Goal: Register for event/course

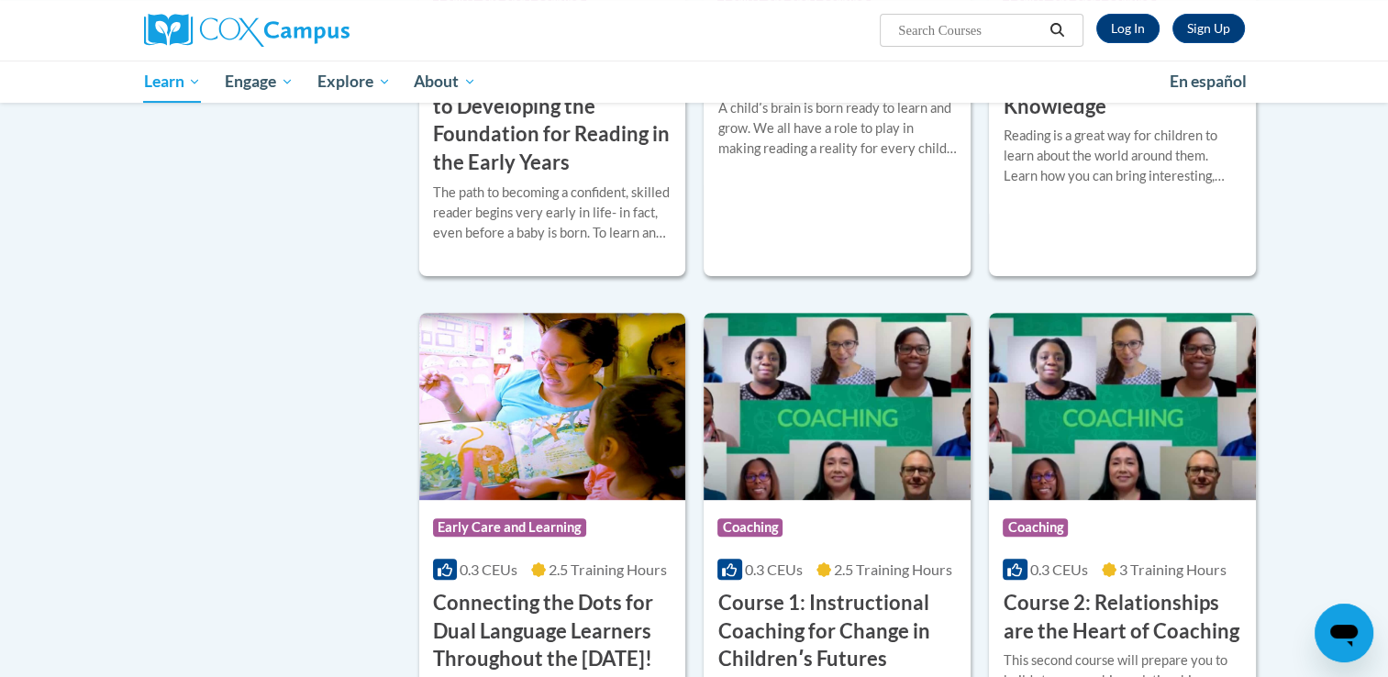
scroll to position [552, 0]
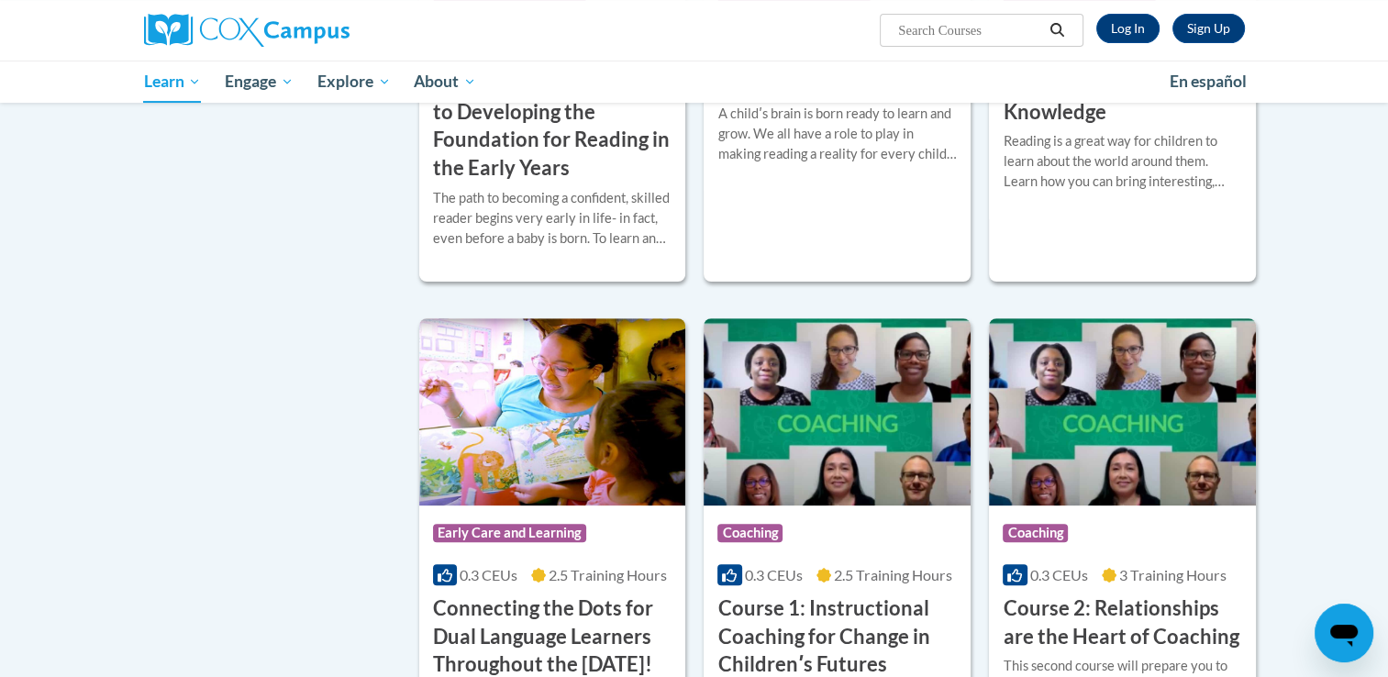
click at [987, 39] on input "Search..." at bounding box center [970, 30] width 147 height 22
type input "h"
type input "The power of language"
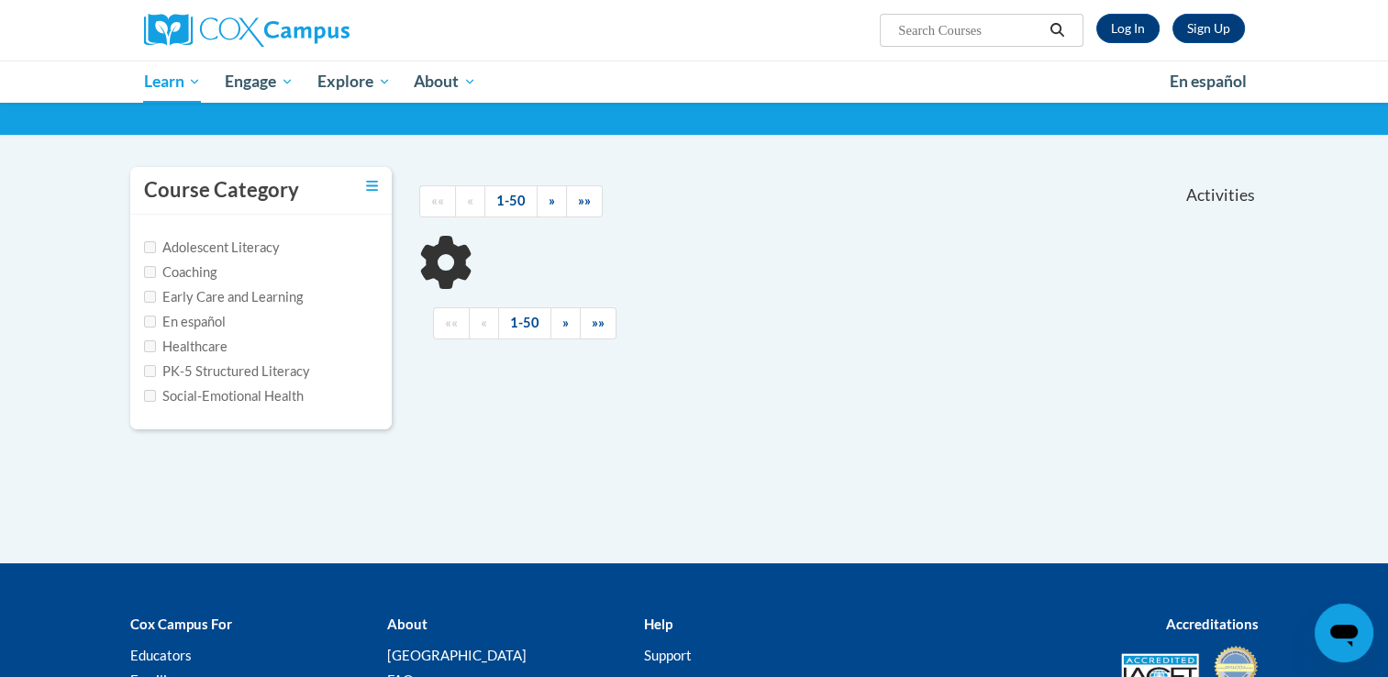
scroll to position [112, 0]
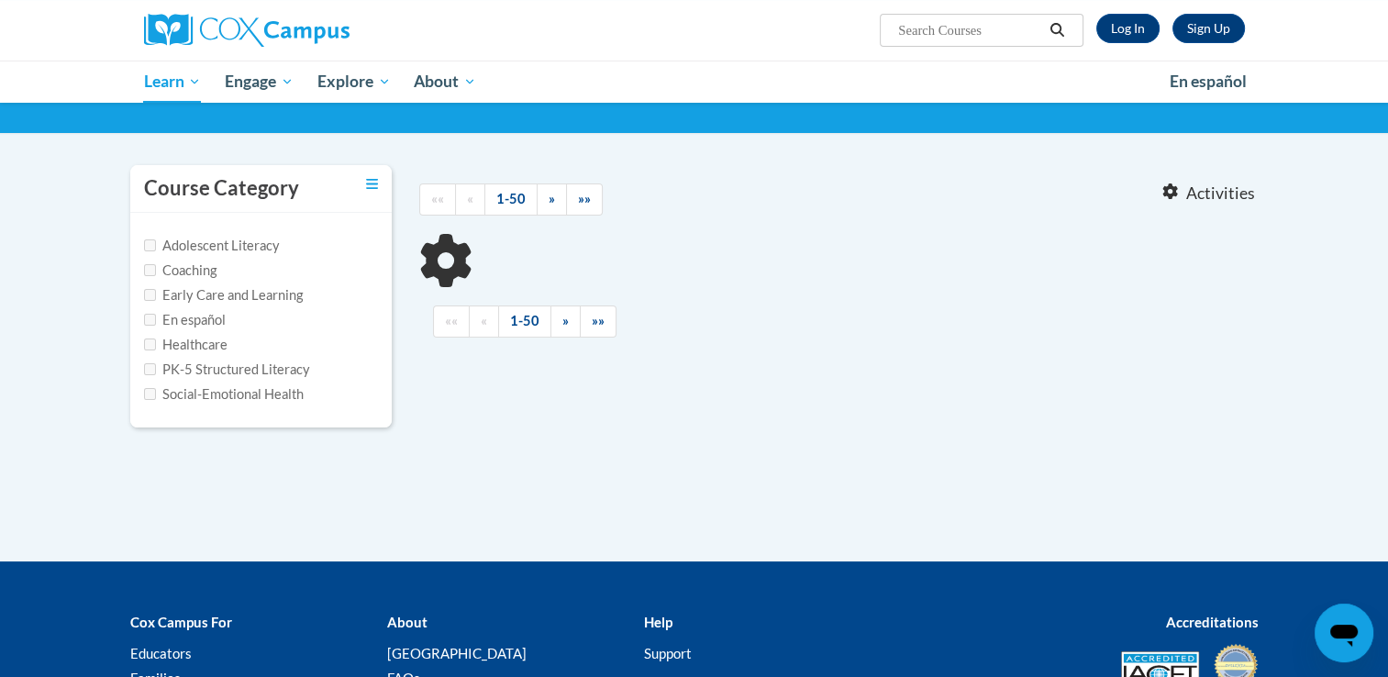
type input "The power of language"
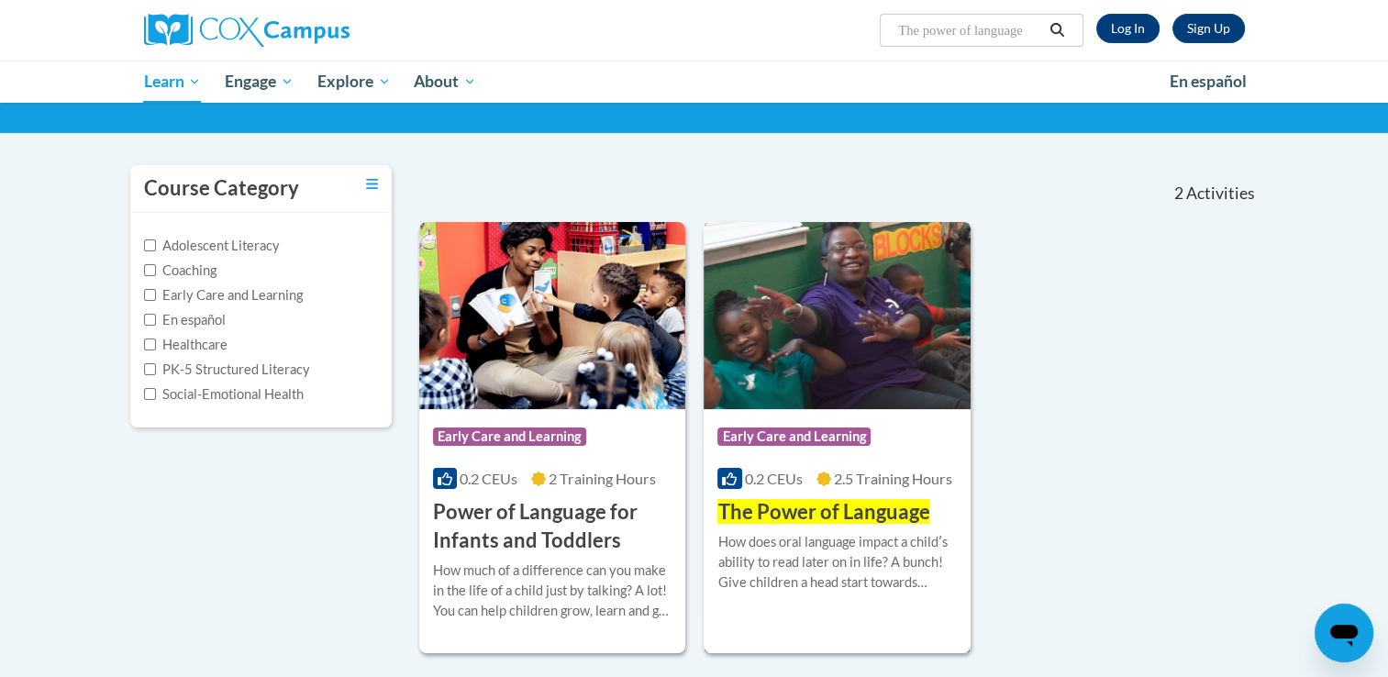
click at [879, 329] on img at bounding box center [837, 315] width 267 height 187
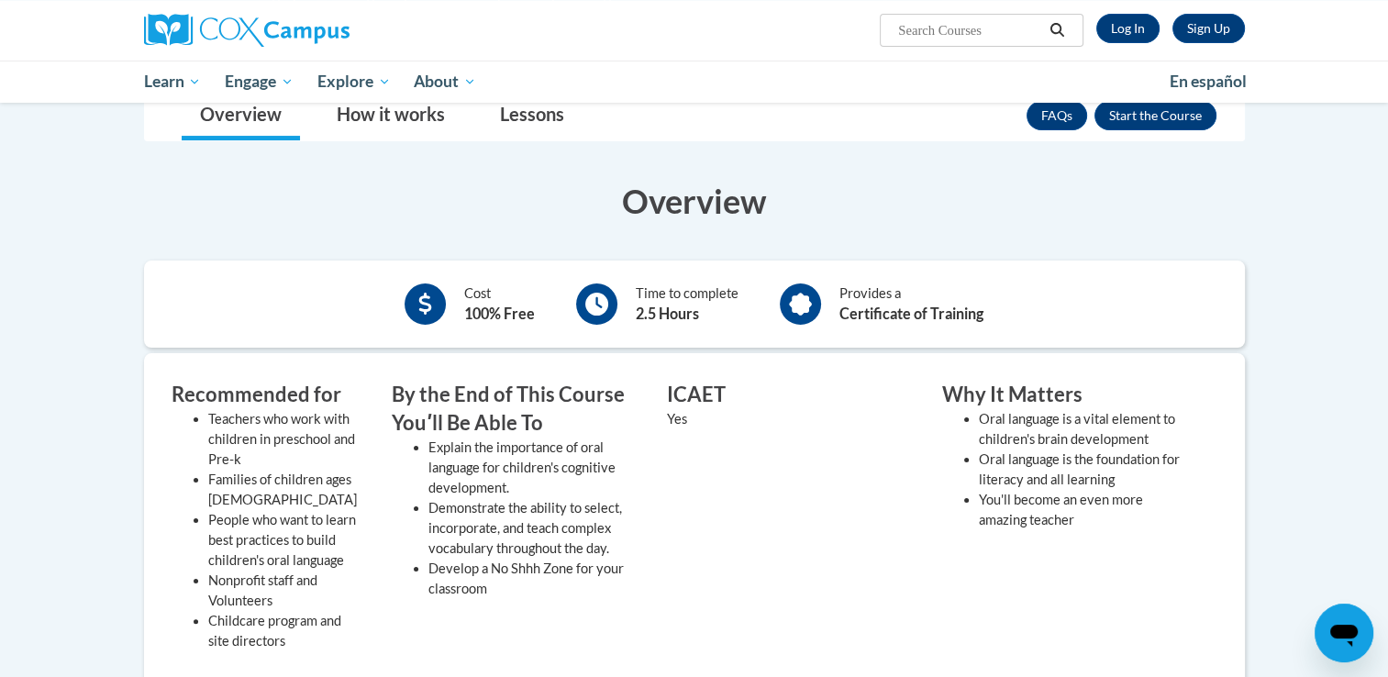
scroll to position [130, 0]
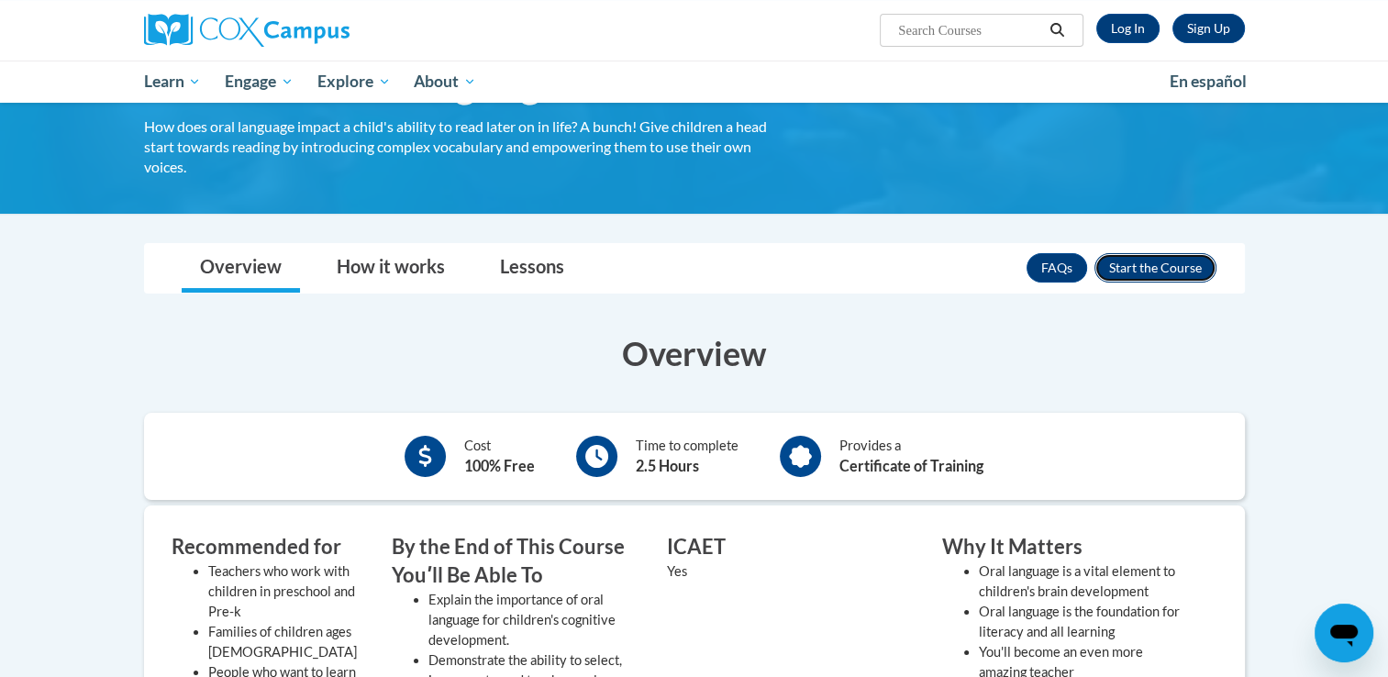
click at [1158, 262] on button "Enroll" at bounding box center [1156, 267] width 122 height 29
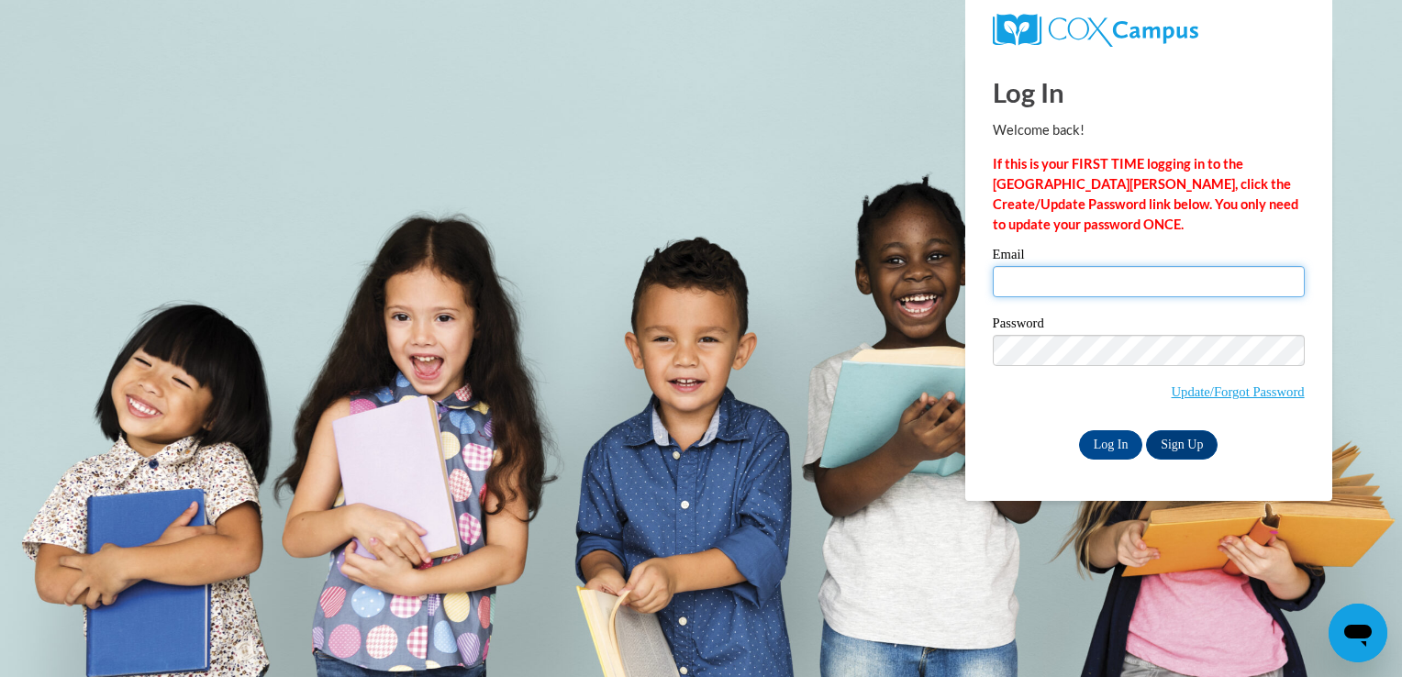
click at [1177, 285] on input "Email" at bounding box center [1149, 281] width 312 height 31
type input "hheacock02@pathfinderservices.org"
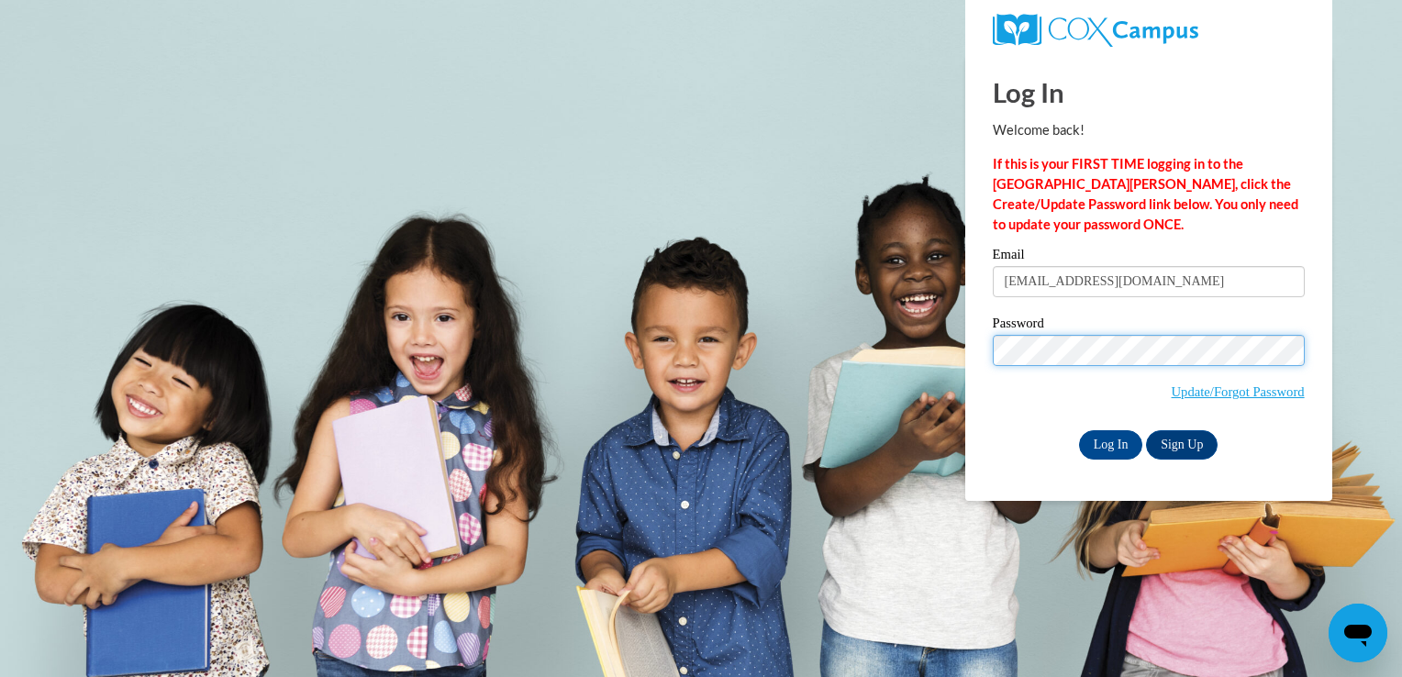
click at [1079, 430] on input "Log In" at bounding box center [1111, 444] width 64 height 29
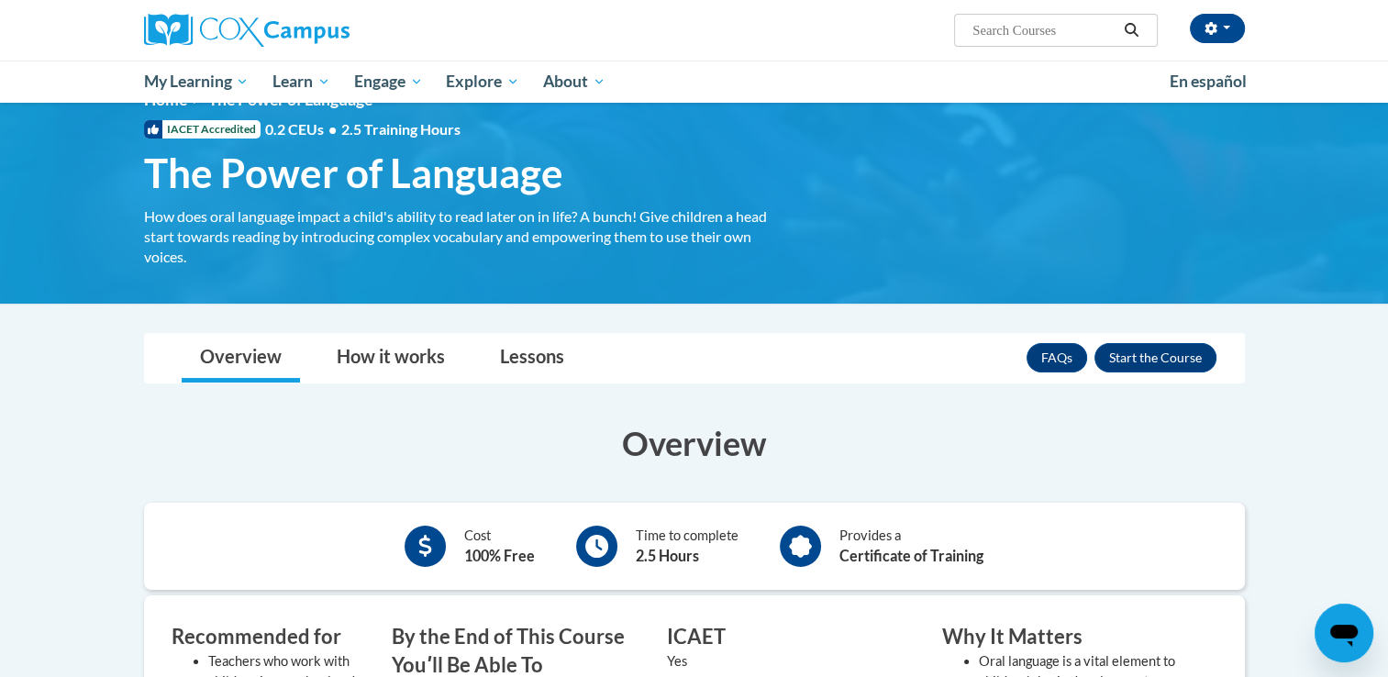
scroll to position [40, 0]
click at [1148, 363] on button "Enroll" at bounding box center [1156, 357] width 122 height 29
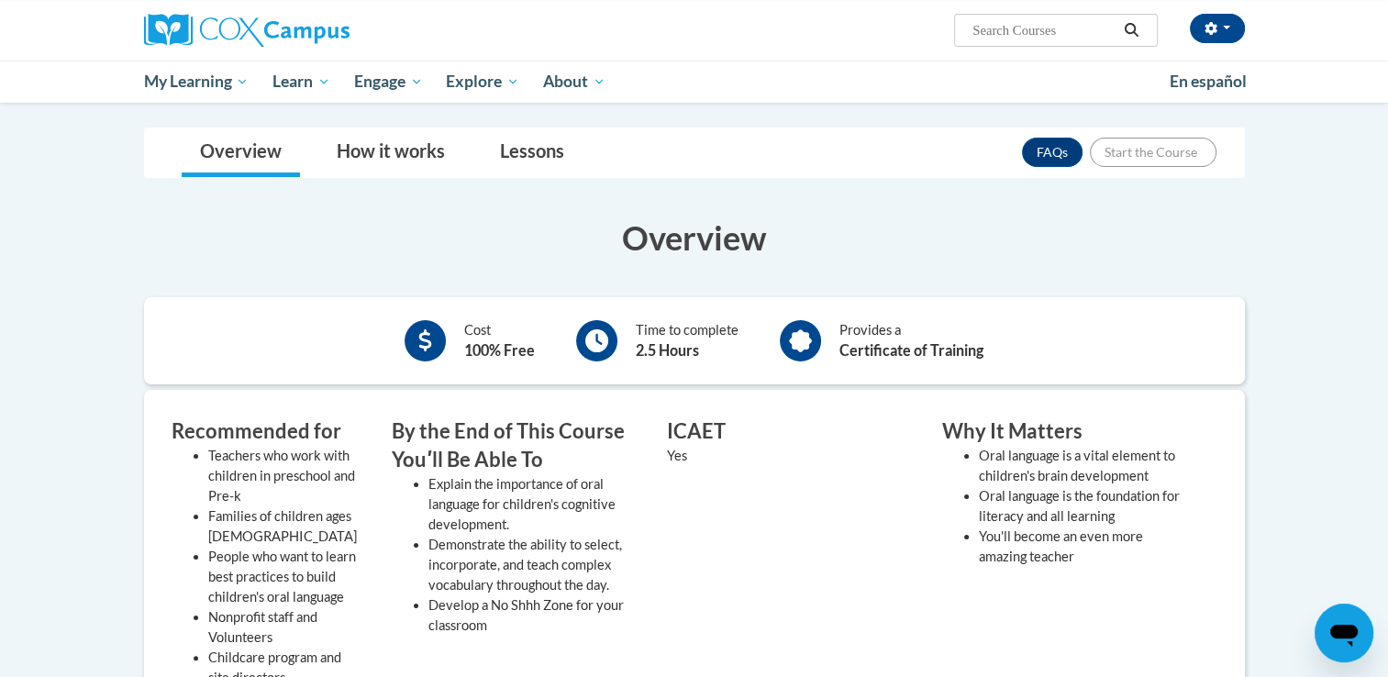
scroll to position [0, 0]
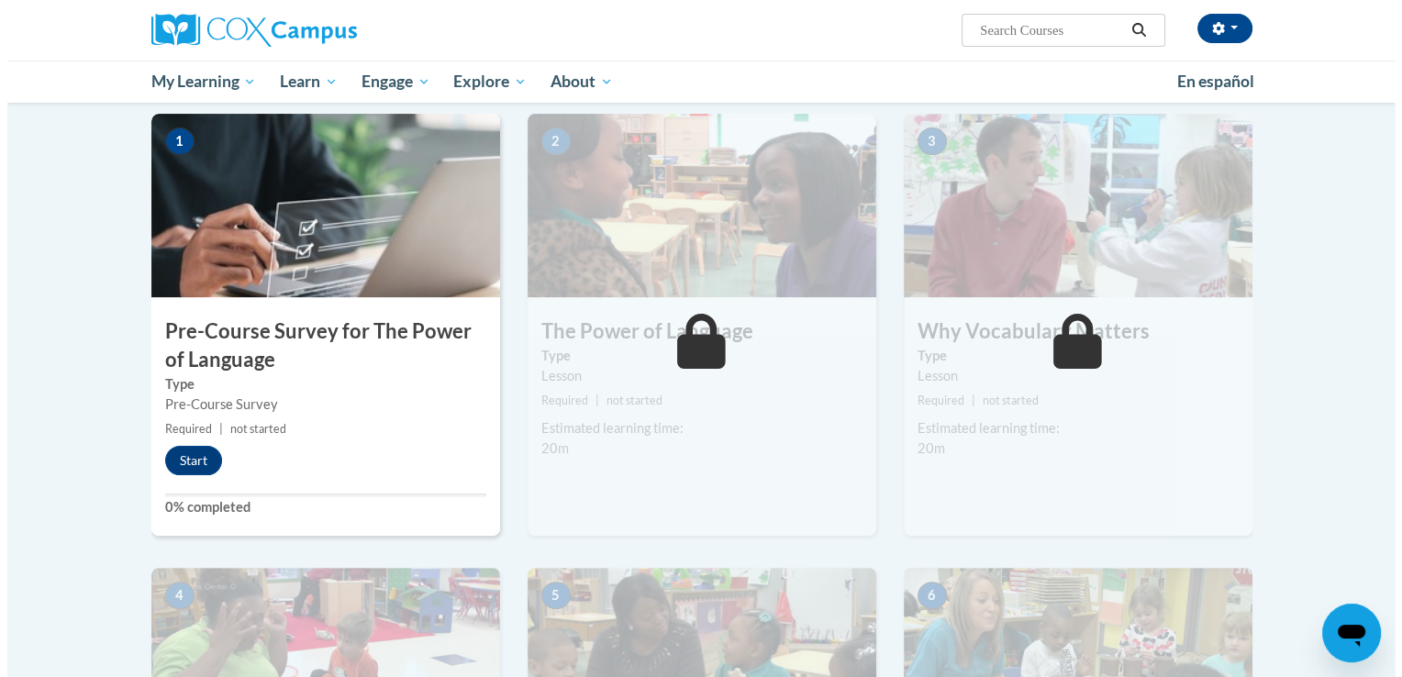
scroll to position [367, 0]
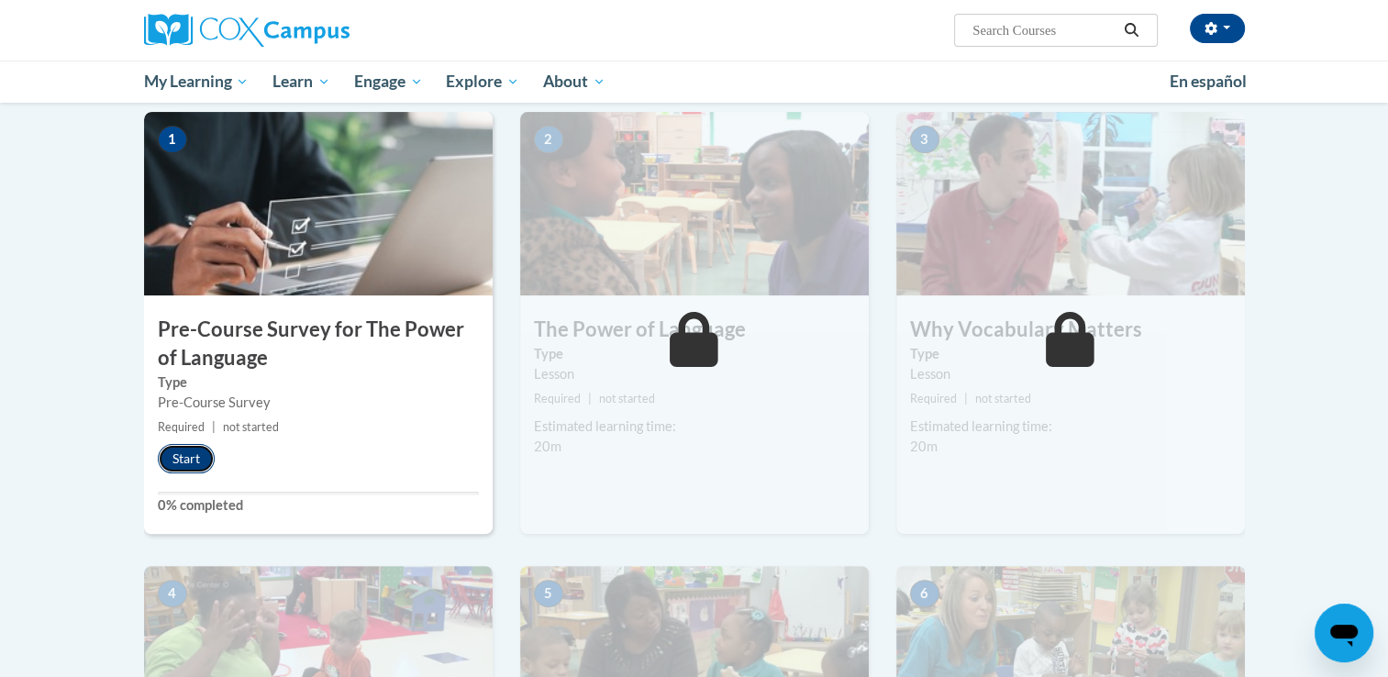
click at [183, 458] on button "Start" at bounding box center [186, 458] width 57 height 29
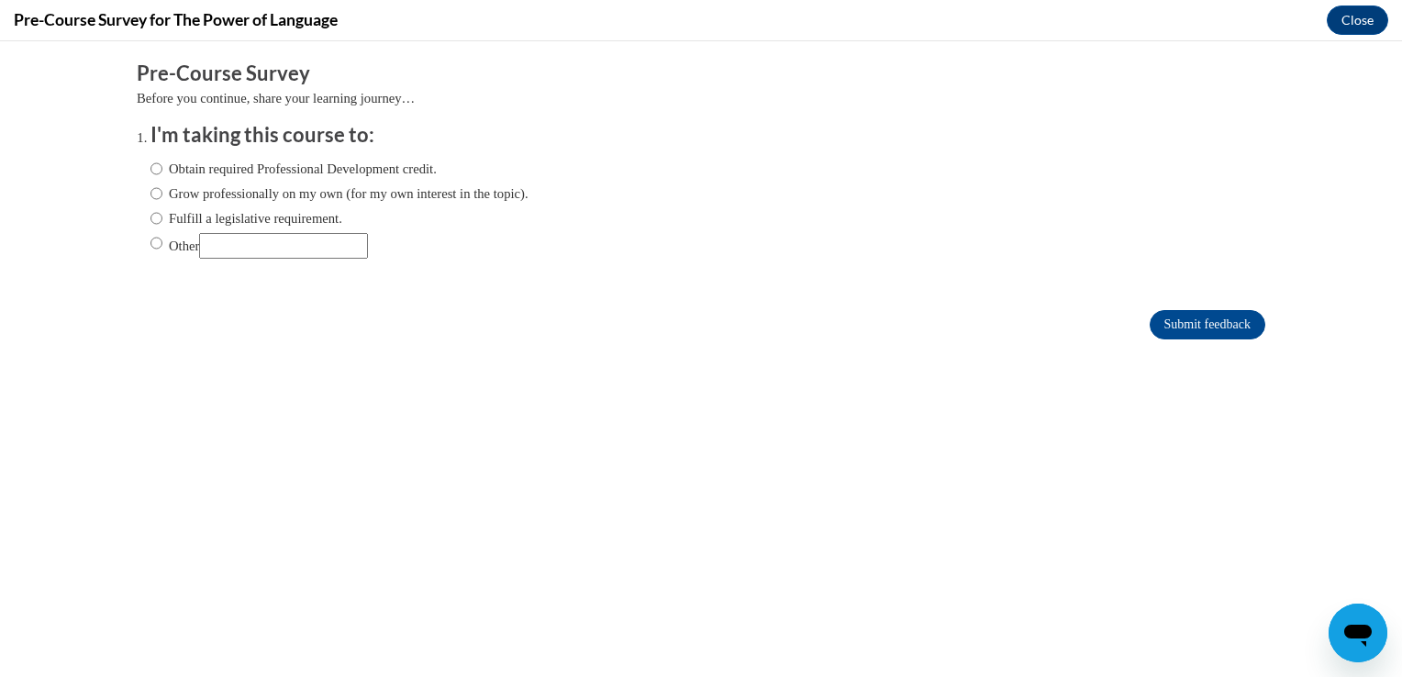
scroll to position [0, 0]
click at [322, 196] on label "Grow professionally on my own (for my own interest in the topic)." at bounding box center [340, 194] width 378 height 20
click at [162, 196] on input "Grow professionally on my own (for my own interest in the topic)." at bounding box center [157, 194] width 12 height 20
radio input "true"
click at [1205, 328] on input "Submit feedback" at bounding box center [1208, 324] width 116 height 29
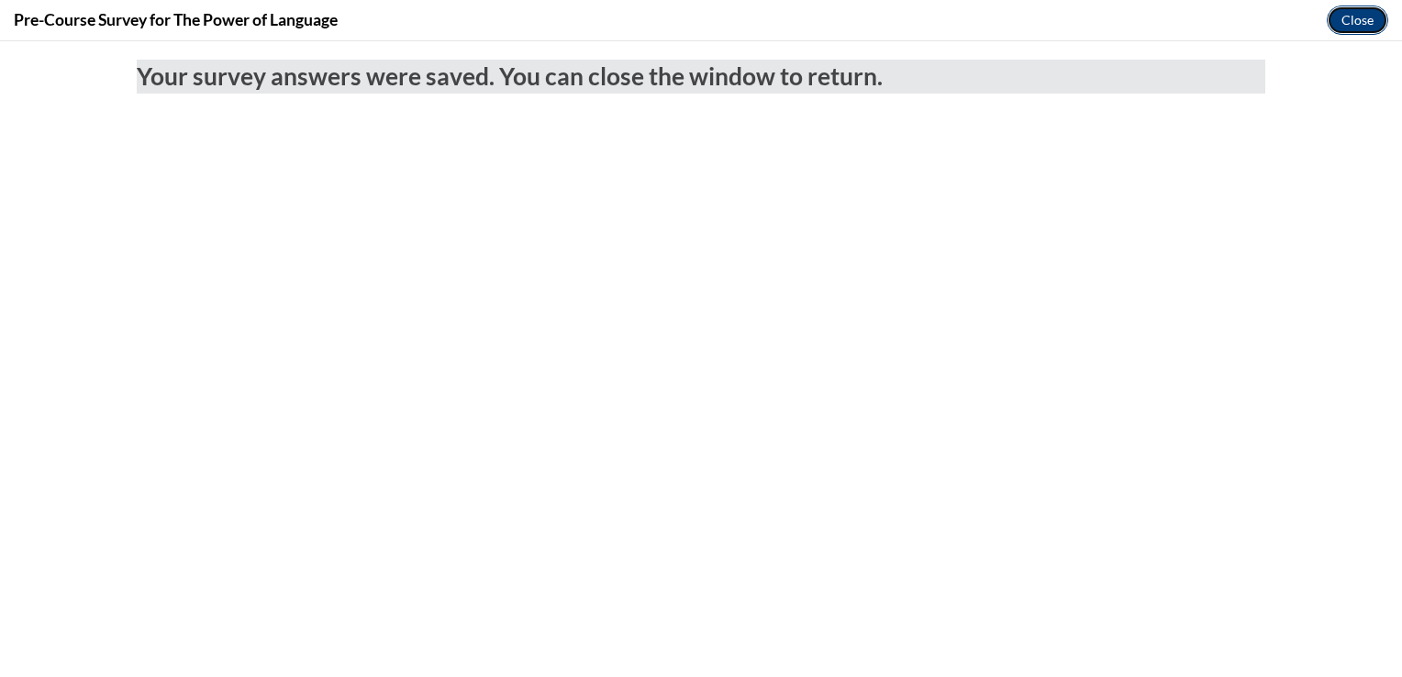
click at [1351, 25] on button "Close" at bounding box center [1357, 20] width 61 height 29
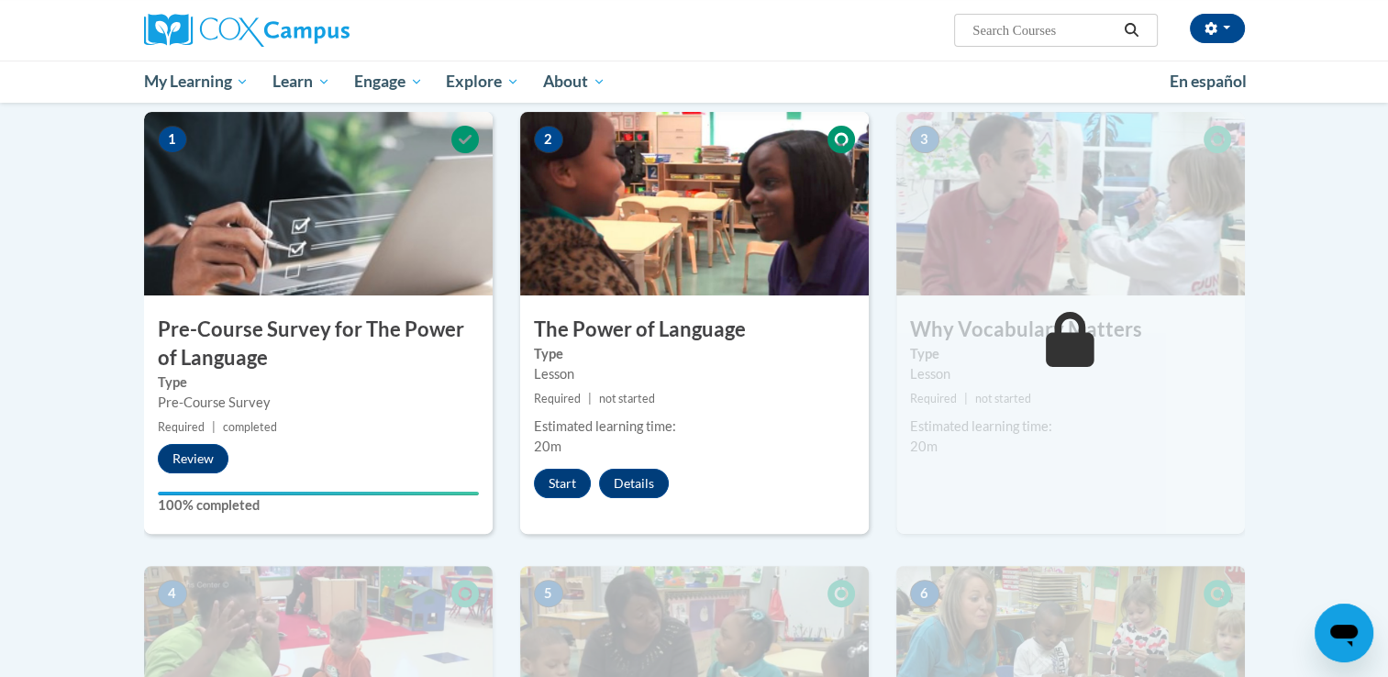
click at [176, 441] on div "1 Pre-Course Survey for The Power of Language Type Pre-Course Survey Required |…" at bounding box center [318, 323] width 349 height 422
click at [167, 448] on button "Review" at bounding box center [193, 458] width 71 height 29
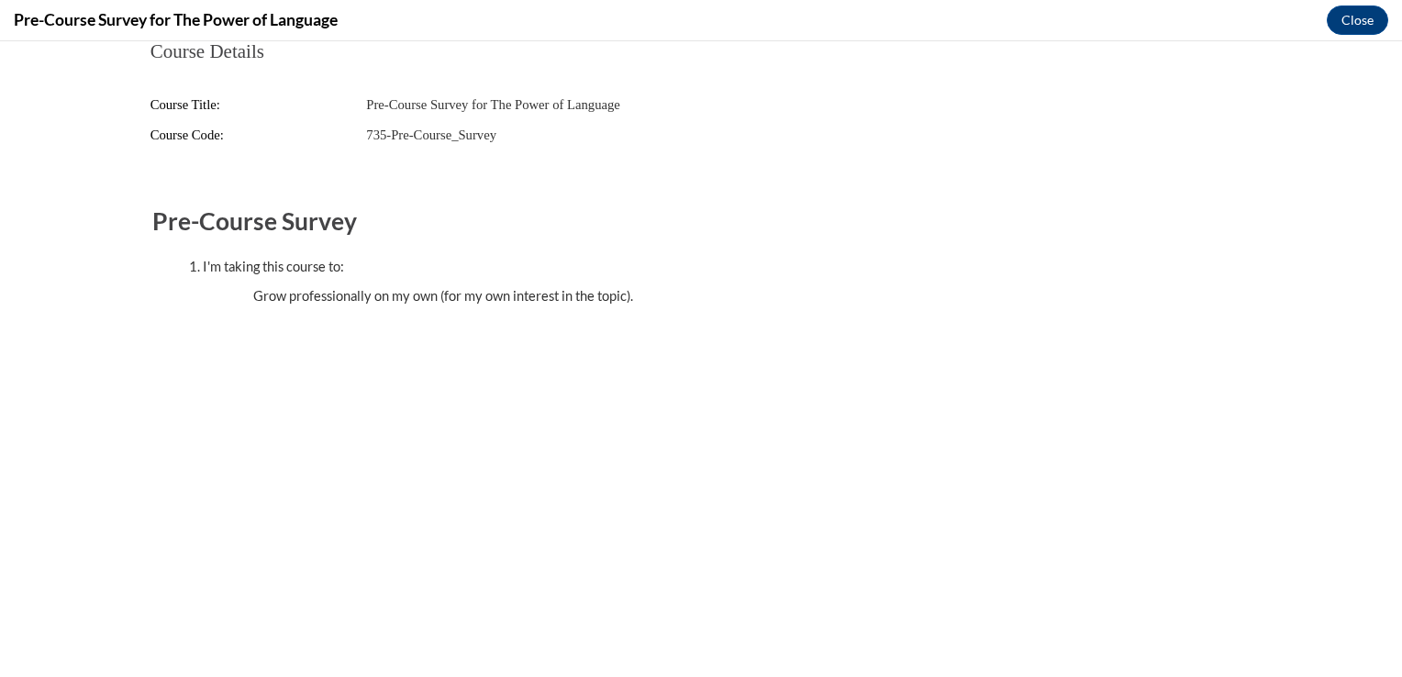
click at [118, 448] on body "Course Details Course Title: Pre-Course Survey for The Power of Language Course…" at bounding box center [701, 359] width 1402 height 636
click at [117, 450] on body "Course Details Course Title: Pre-Course Survey for The Power of Language Course…" at bounding box center [701, 359] width 1402 height 636
click at [27, 486] on body "Course Details Course Title: Pre-Course Survey for The Power of Language Course…" at bounding box center [701, 359] width 1402 height 636
click at [1362, 18] on button "Close" at bounding box center [1357, 20] width 61 height 29
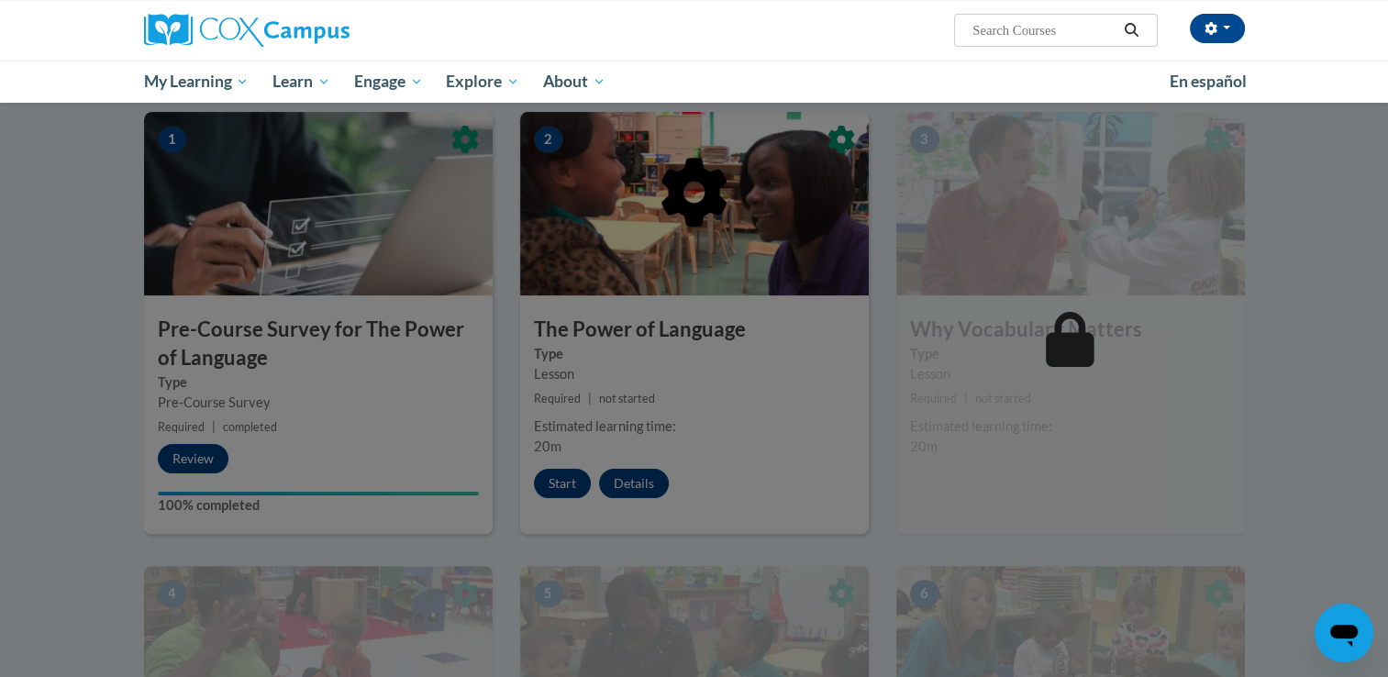
click at [570, 488] on div at bounding box center [694, 338] width 1388 height 677
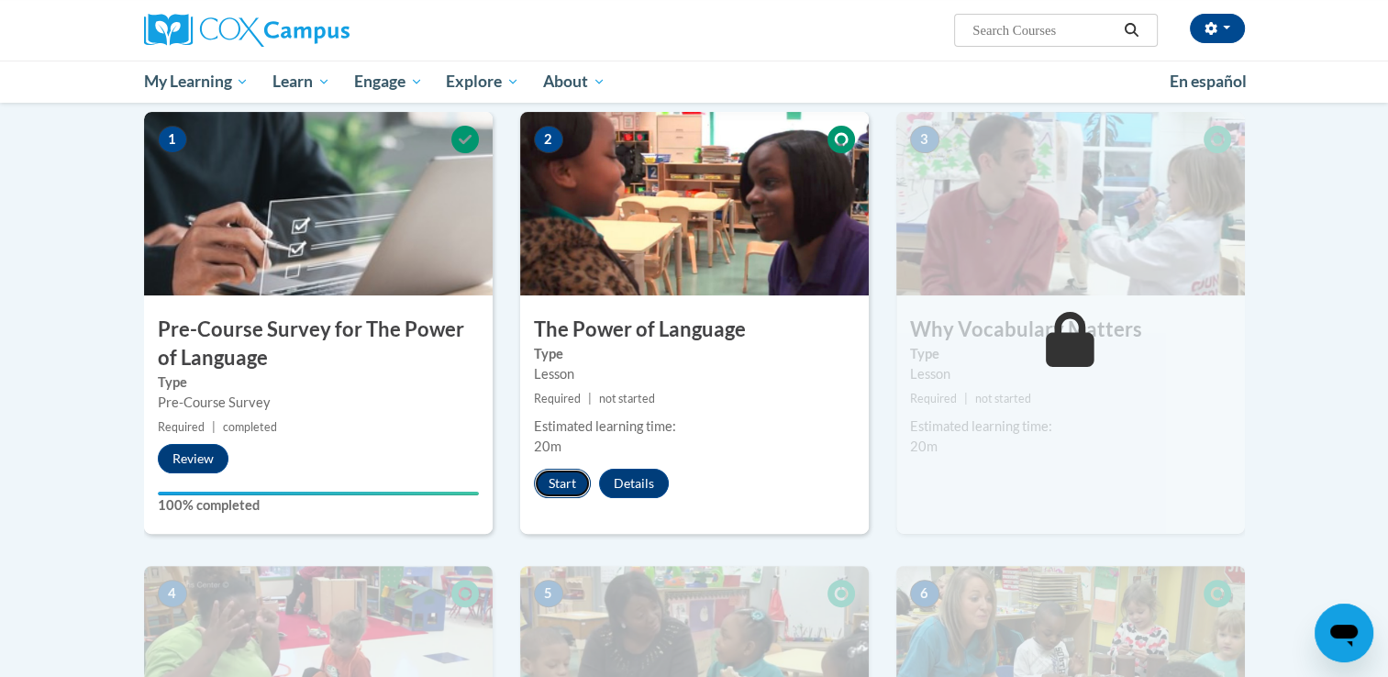
click at [574, 478] on button "Start" at bounding box center [562, 483] width 57 height 29
